Goal: Task Accomplishment & Management: Use online tool/utility

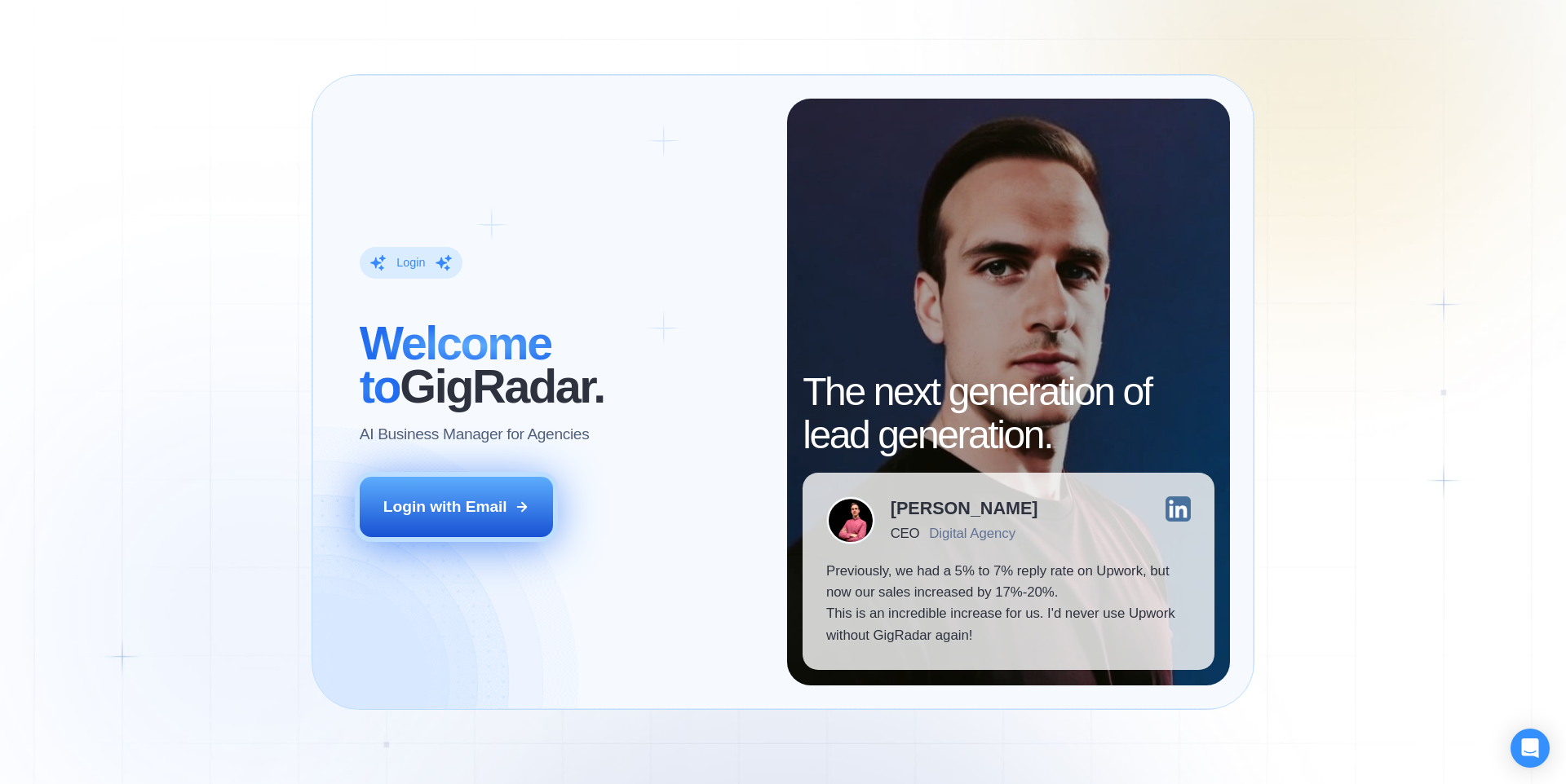
click at [501, 503] on div "Login with Email" at bounding box center [445, 507] width 124 height 21
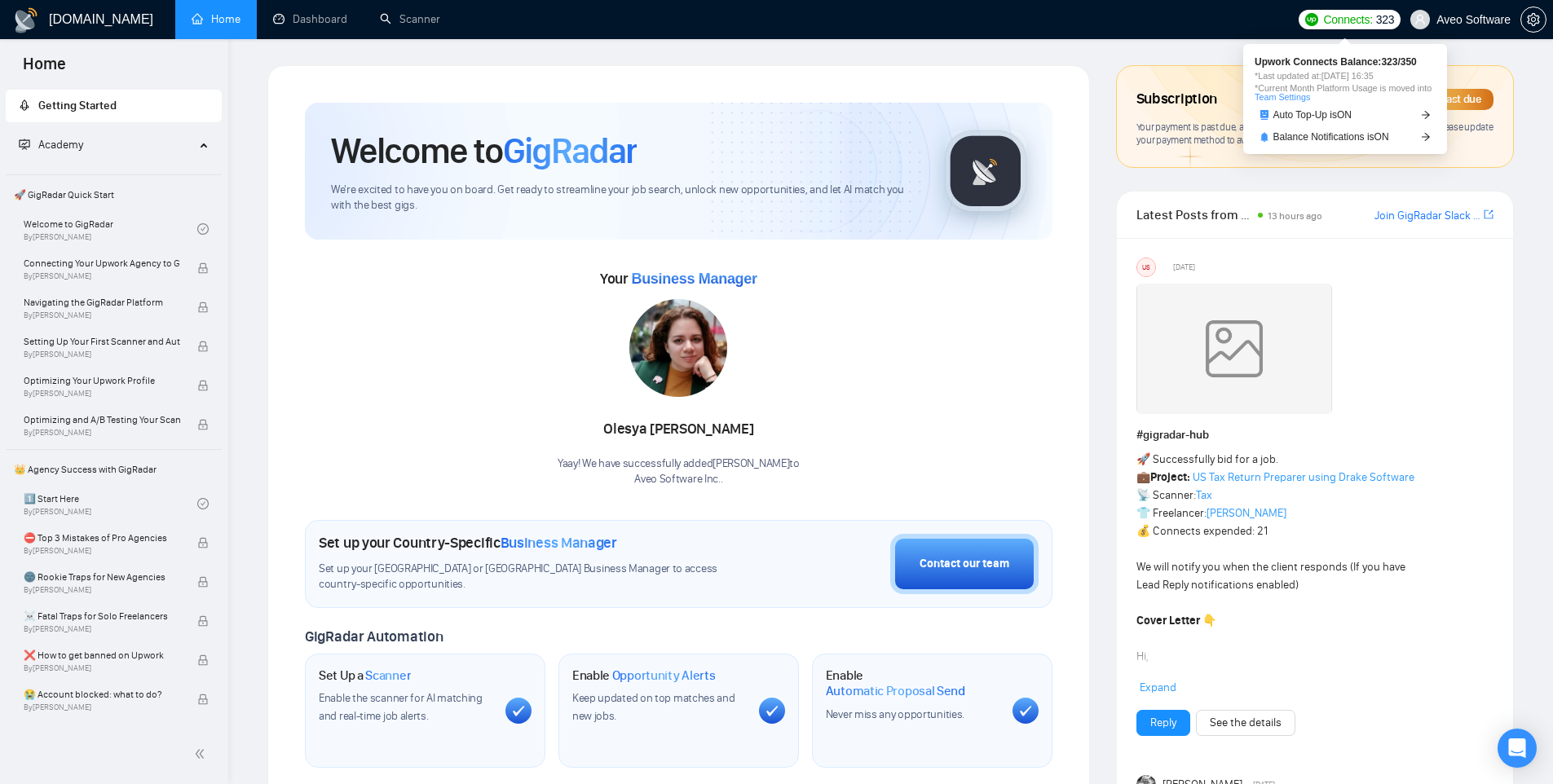
click at [1349, 19] on span "Connects:" at bounding box center [1348, 19] width 49 height 18
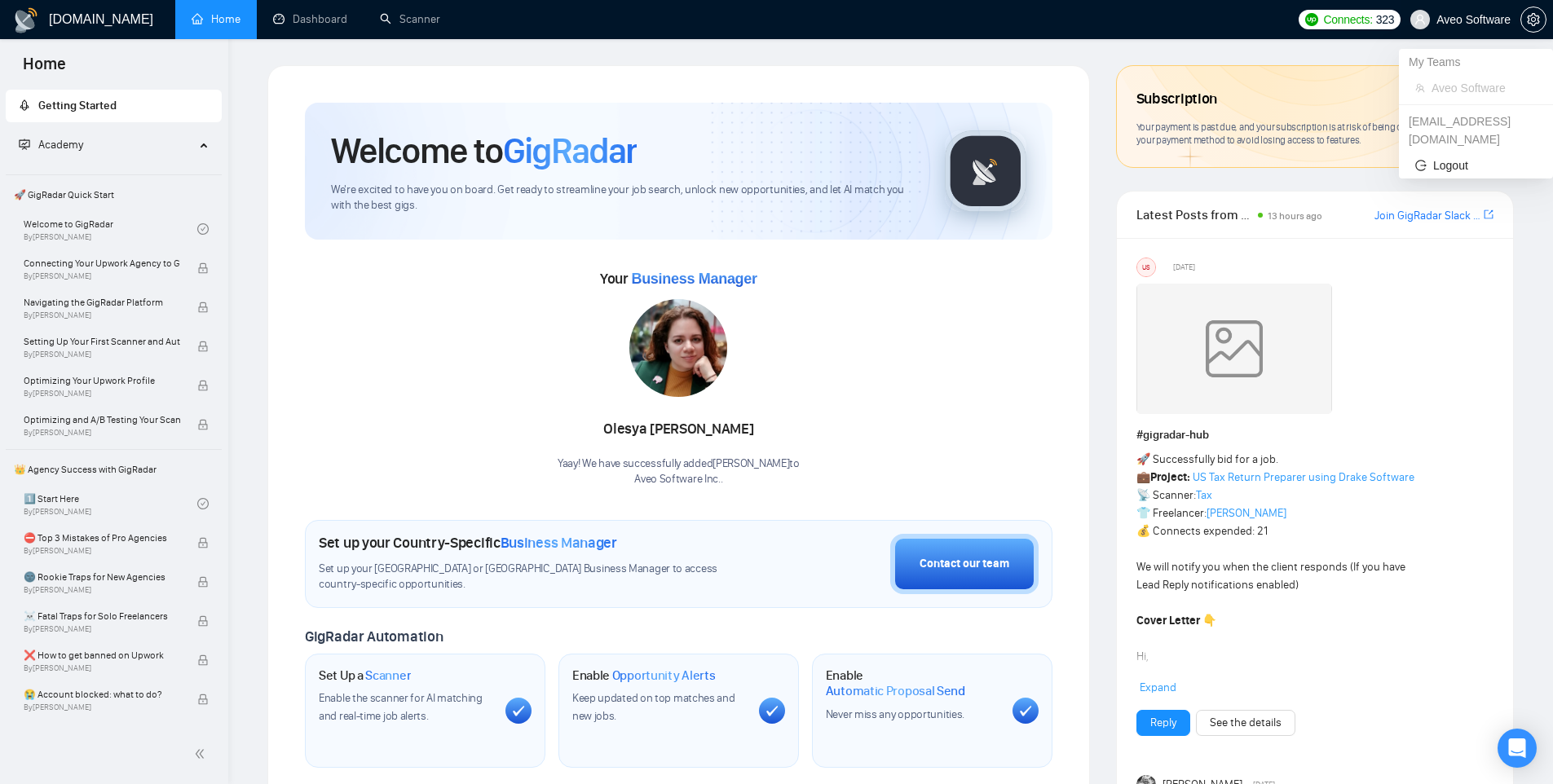
click at [1477, 19] on span "Aveo Software" at bounding box center [1473, 19] width 74 height 0
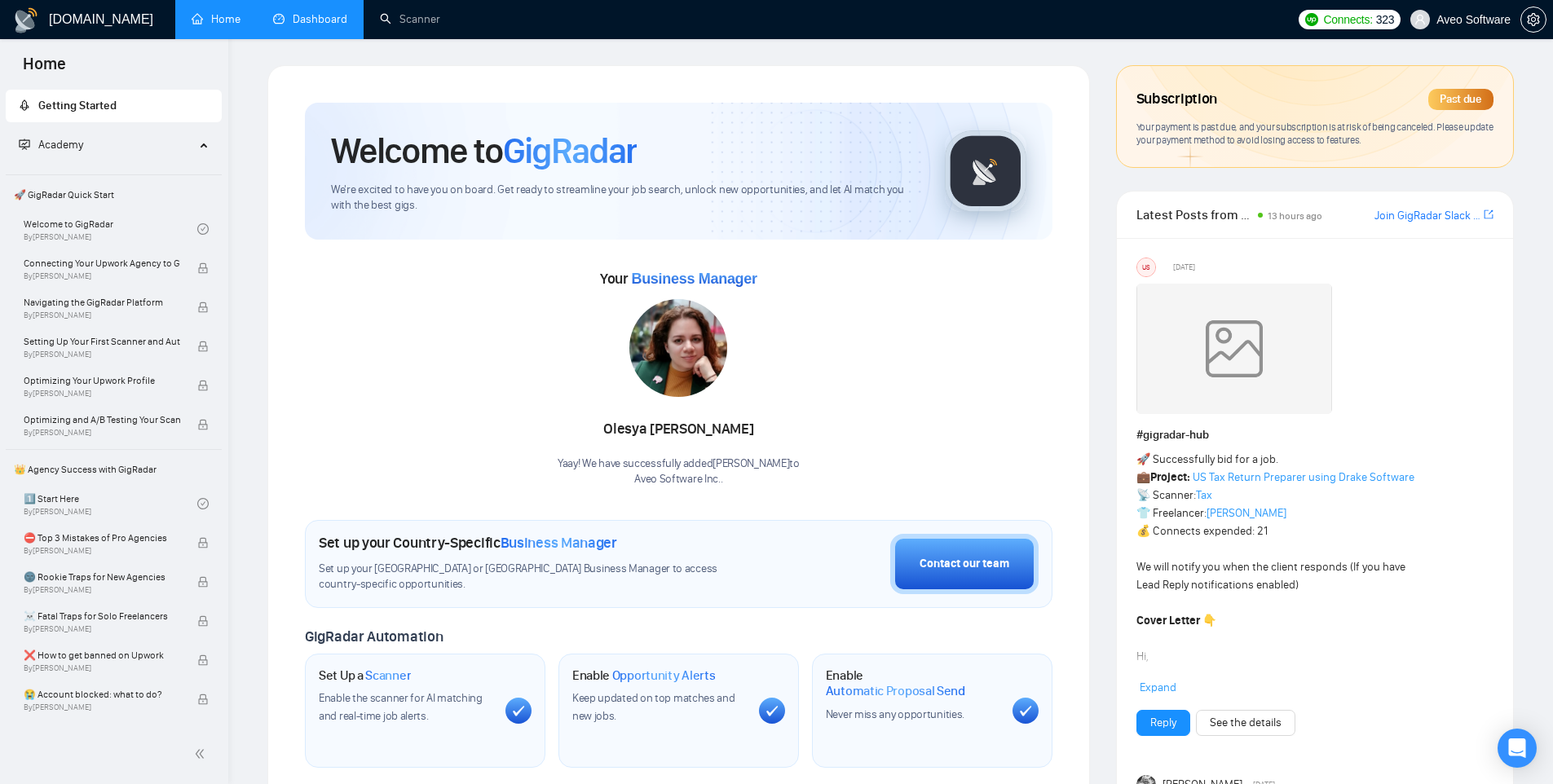
click at [303, 18] on link "Dashboard" at bounding box center [310, 19] width 74 height 13
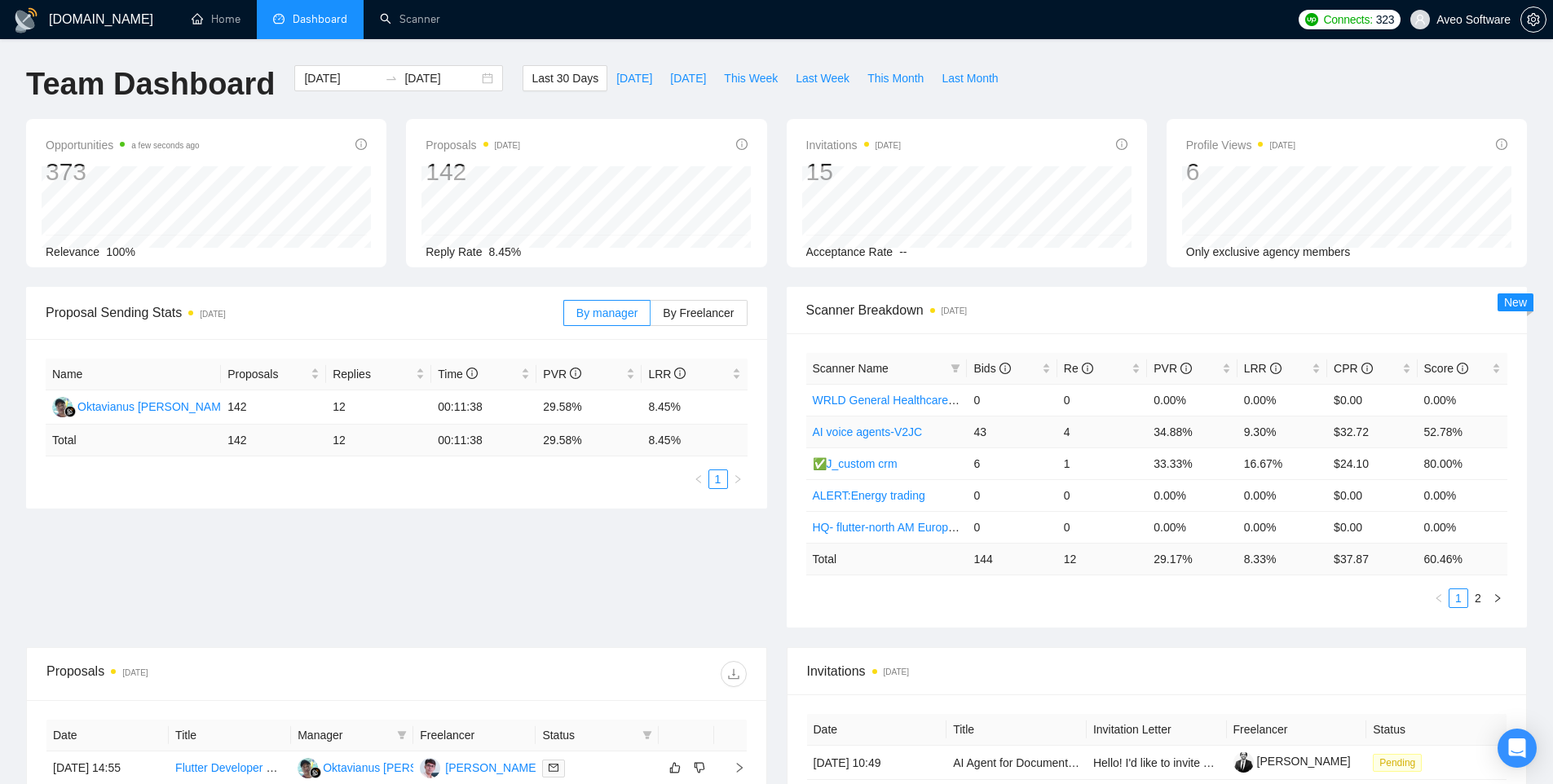
click at [889, 433] on link "AI voice agents-V2JC" at bounding box center [868, 432] width 110 height 13
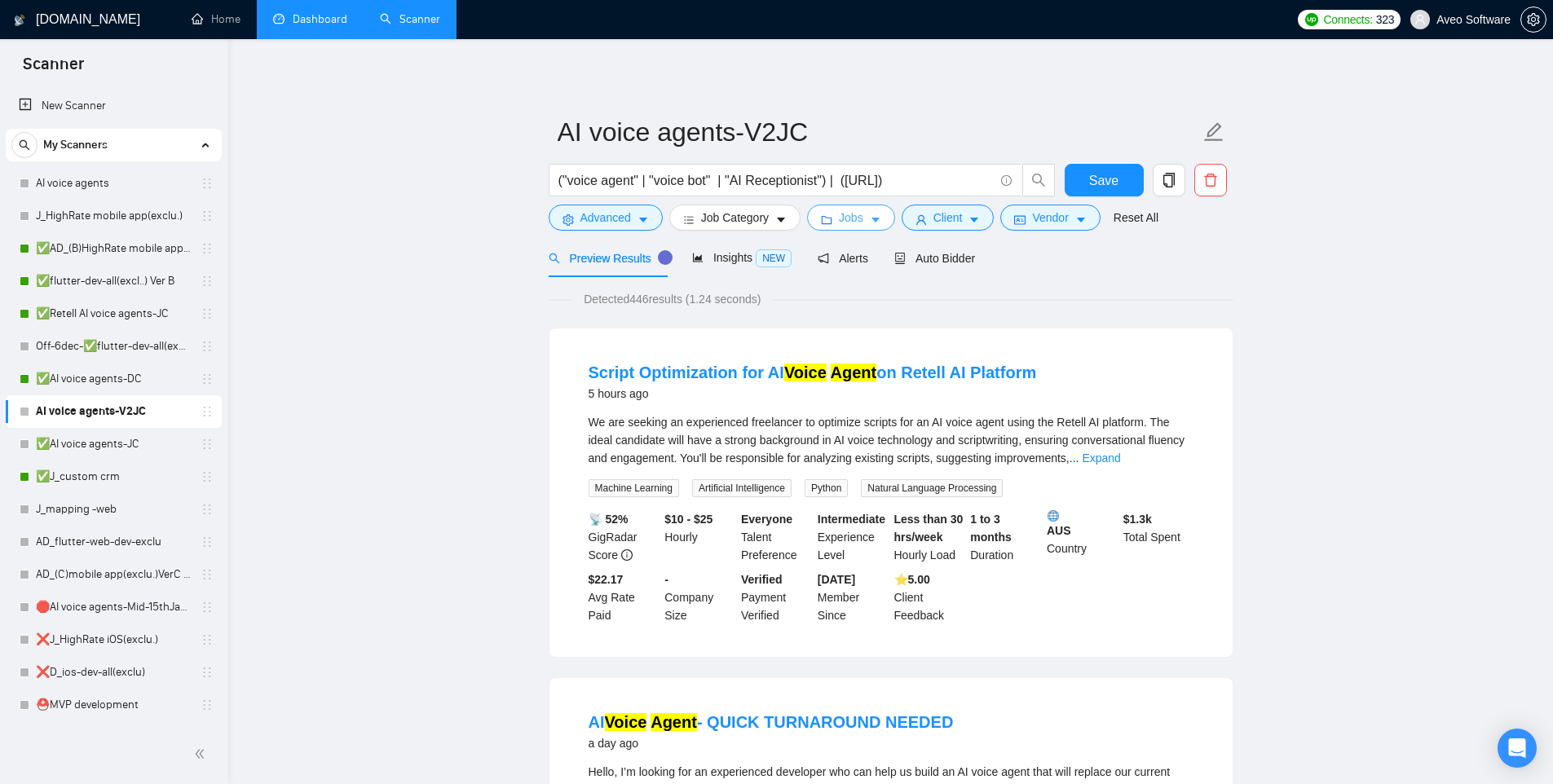
click at [874, 215] on icon "caret-down" at bounding box center [876, 221] width 12 height 12
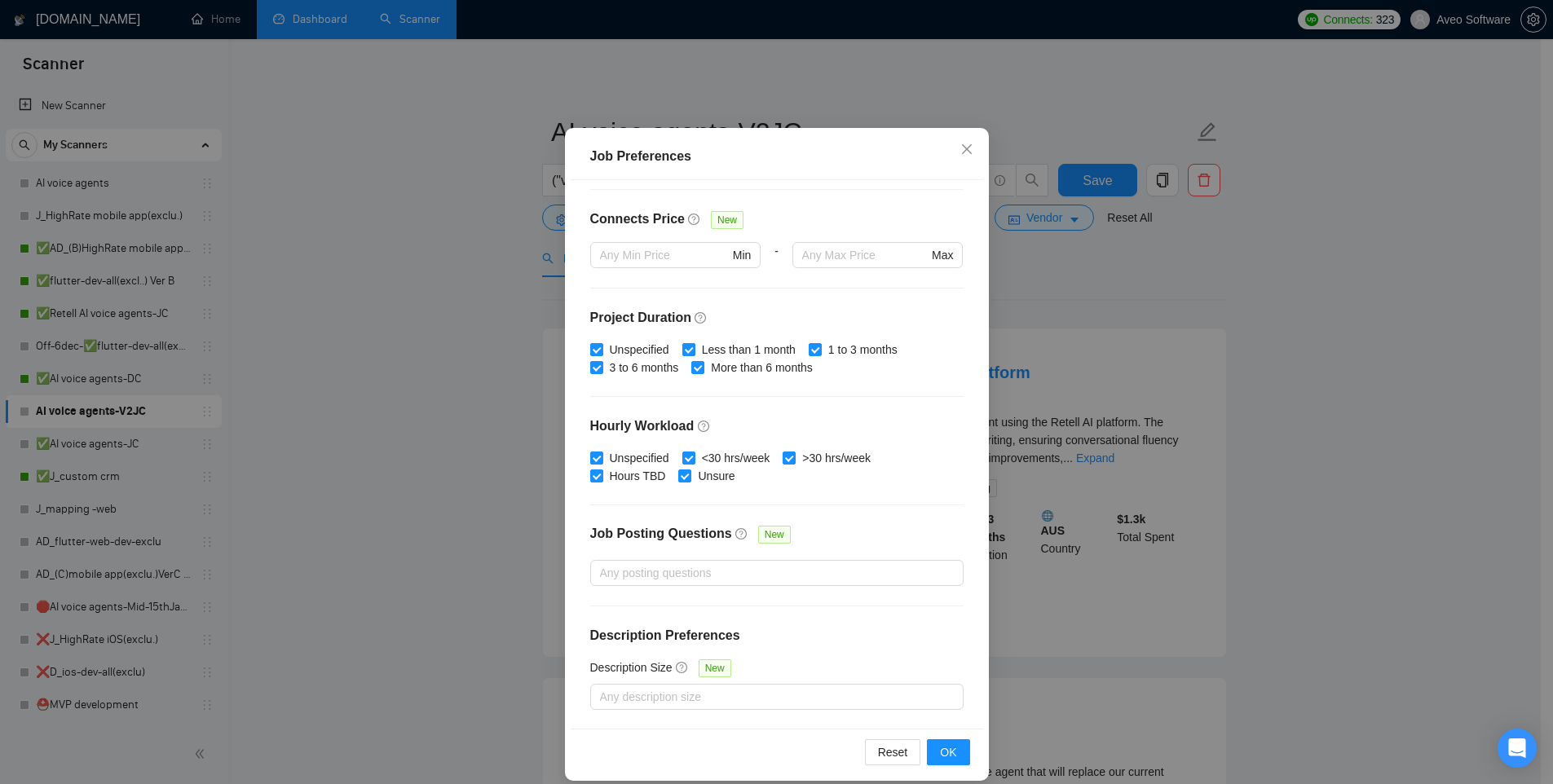
scroll to position [84, 0]
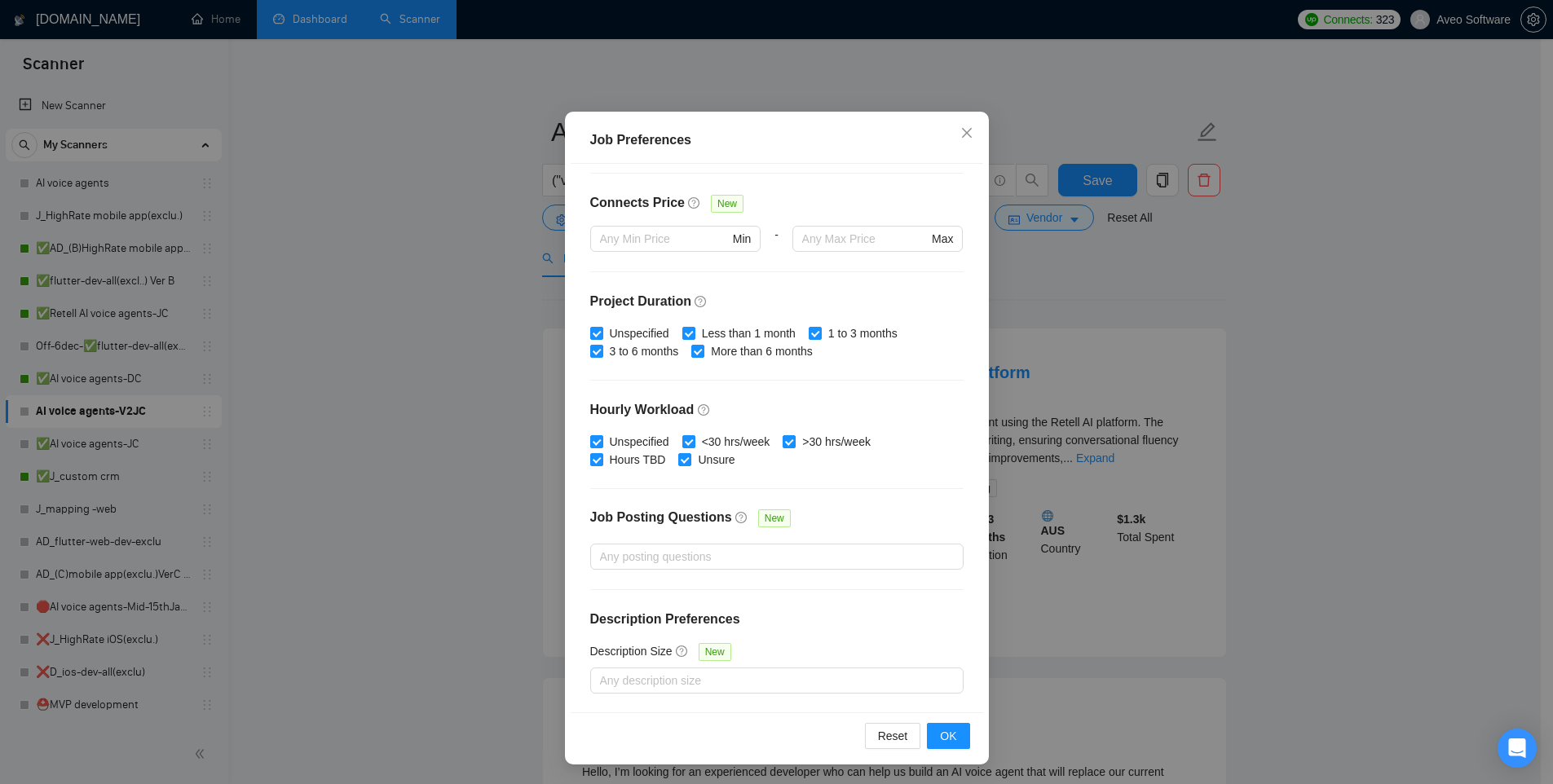
click at [1299, 412] on div "Job Preferences Budget Project Type All Fixed Price Hourly Rate Fixed Price Bud…" at bounding box center [776, 392] width 1553 height 784
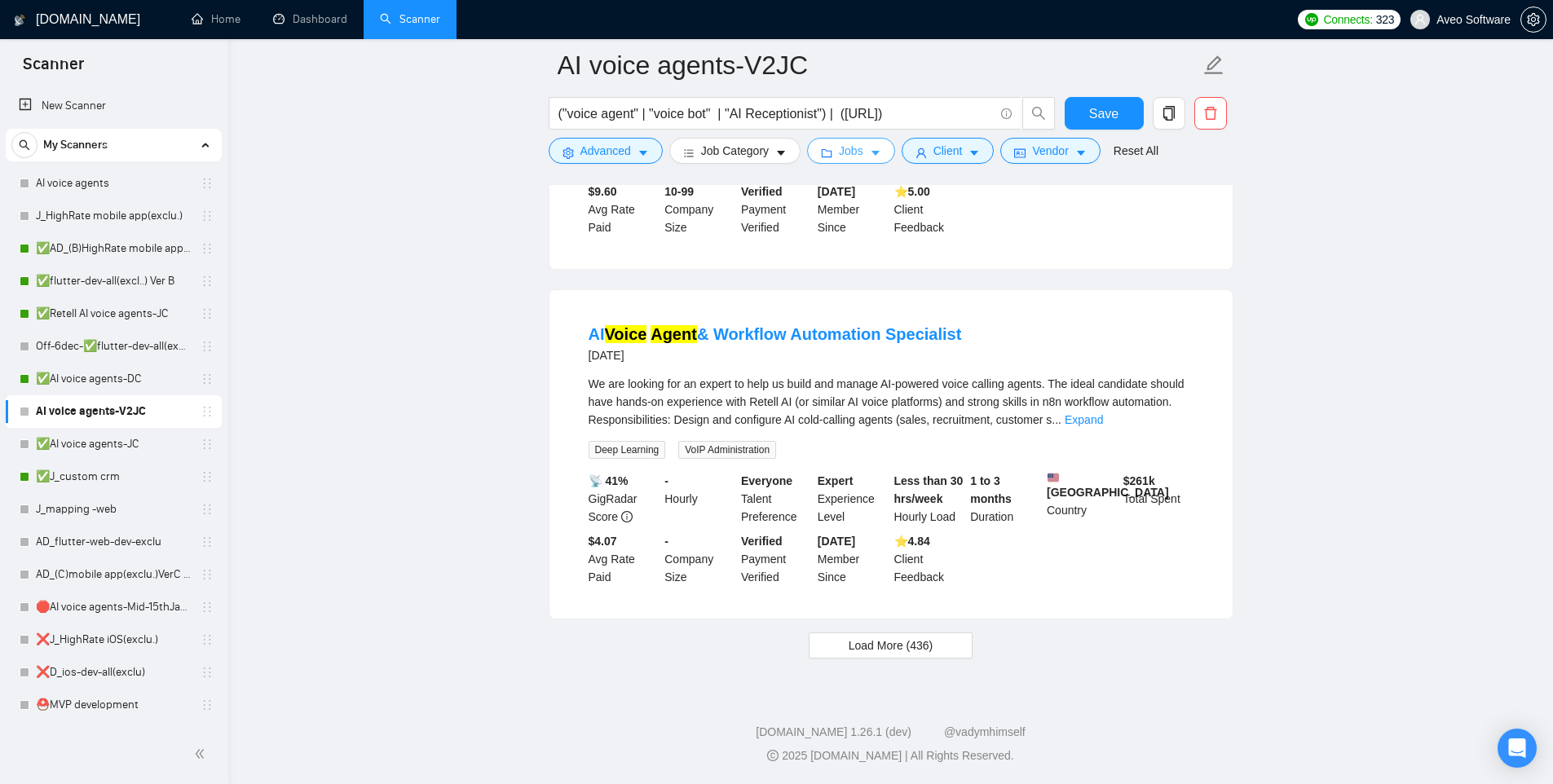
scroll to position [3280, 0]
